Goal: Information Seeking & Learning: Learn about a topic

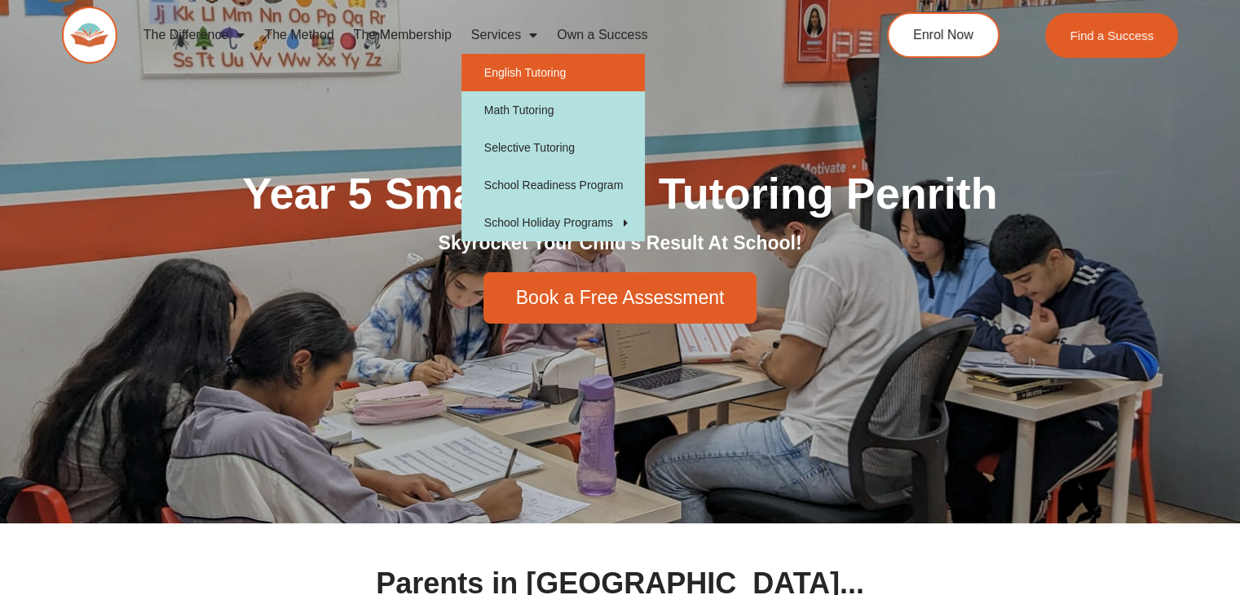
click at [529, 69] on link "English Tutoring" at bounding box center [552, 72] width 183 height 37
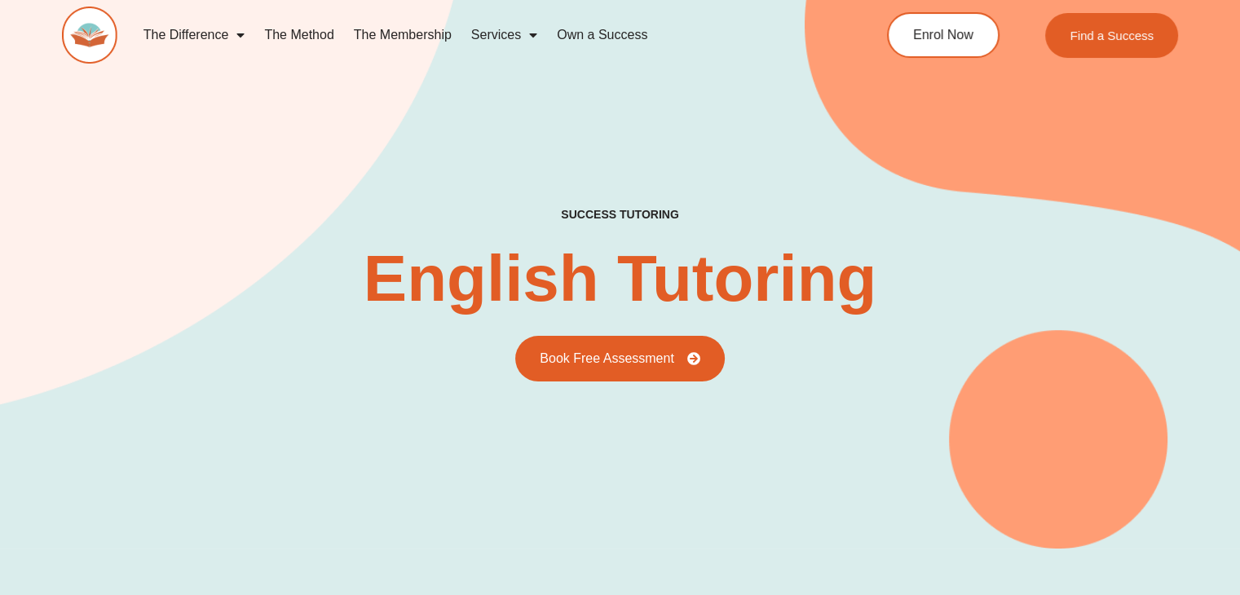
type input "*"
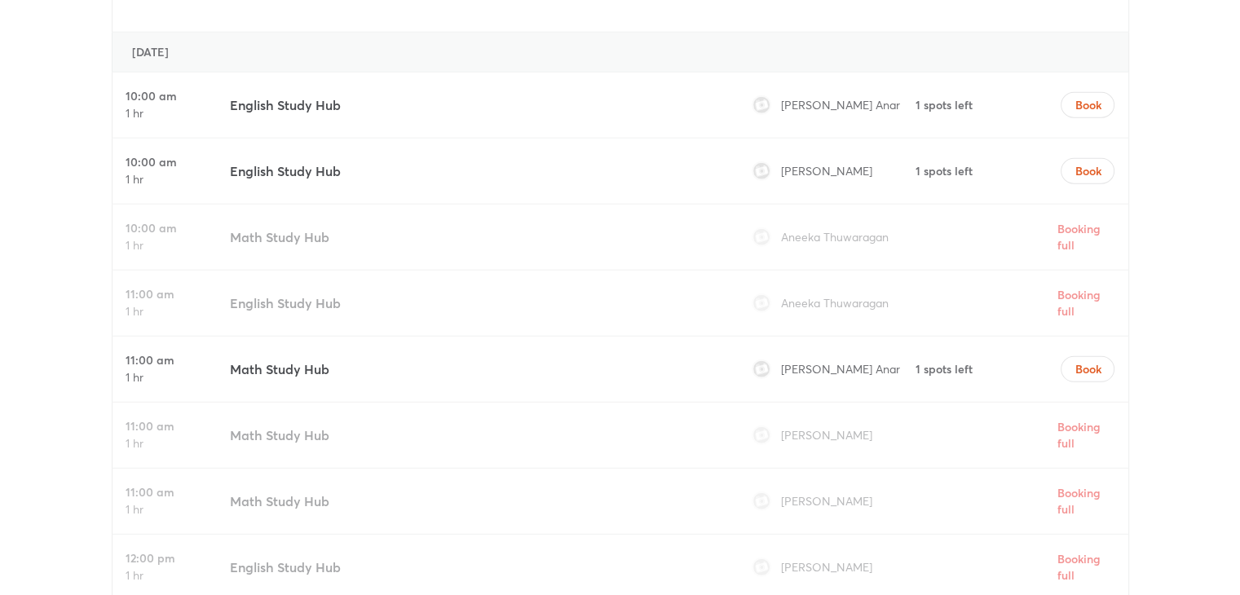
click at [898, 337] on div "[PERSON_NAME] Anar" at bounding box center [828, 369] width 167 height 65
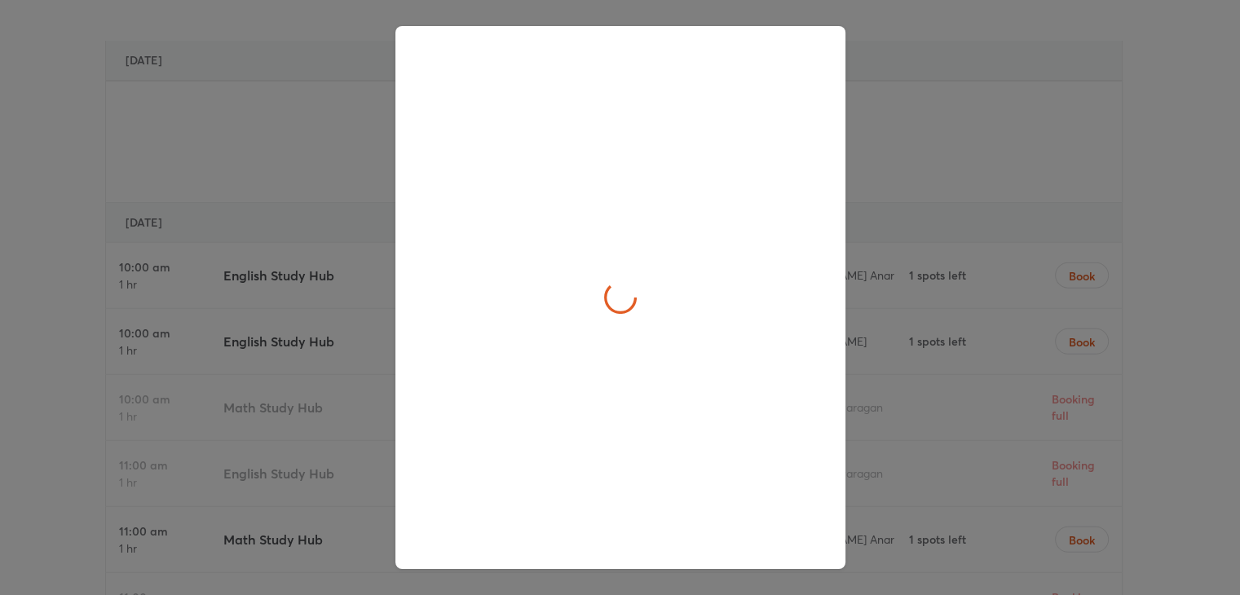
click at [898, 280] on div at bounding box center [620, 297] width 1240 height 595
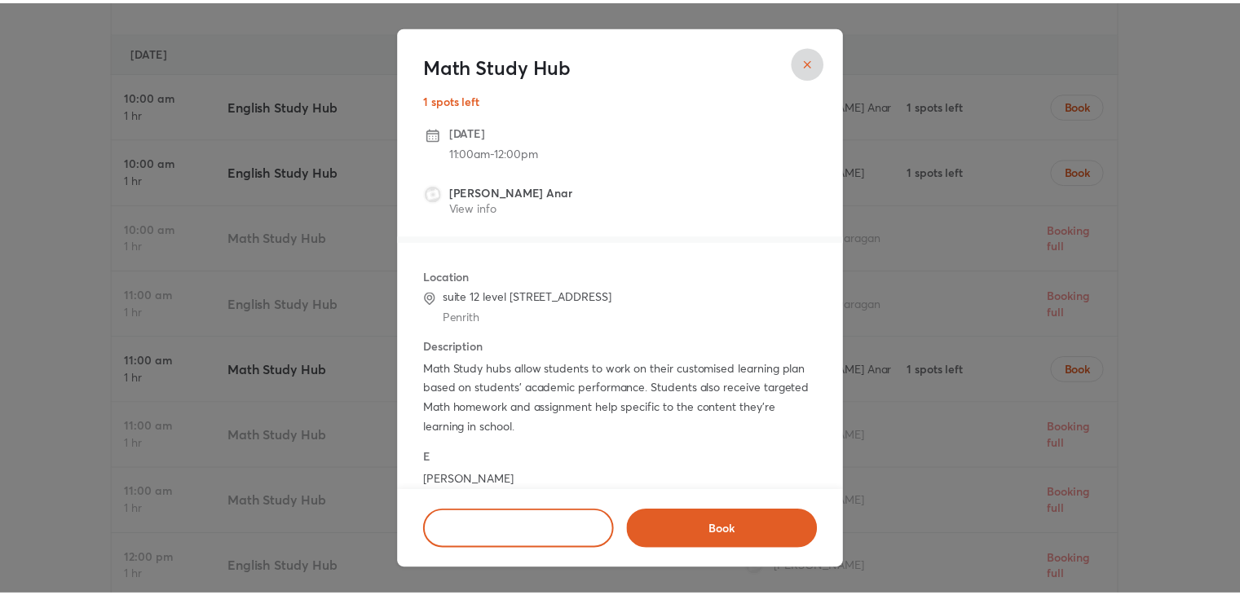
scroll to position [4460, 0]
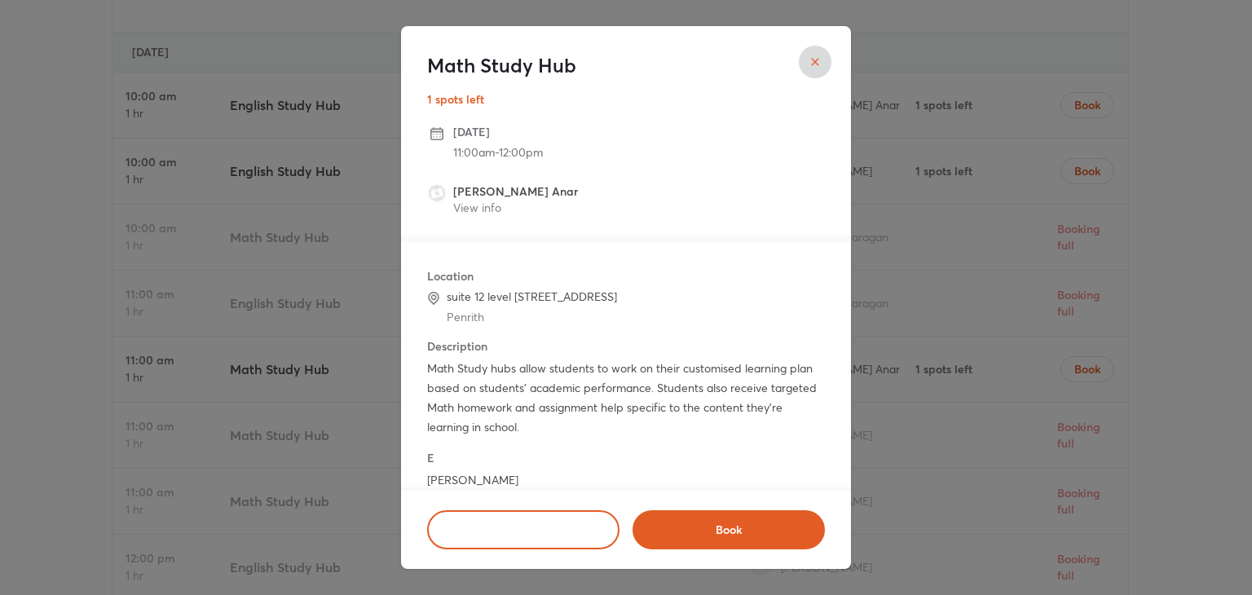
click at [1186, 271] on div "Math Study Hub 1 spots left [DATE] 11:00am - 12:00pm [PERSON_NAME] Anar View in…" at bounding box center [626, 297] width 1252 height 595
click at [825, 65] on button "close" at bounding box center [815, 62] width 33 height 33
